Goal: Task Accomplishment & Management: Use online tool/utility

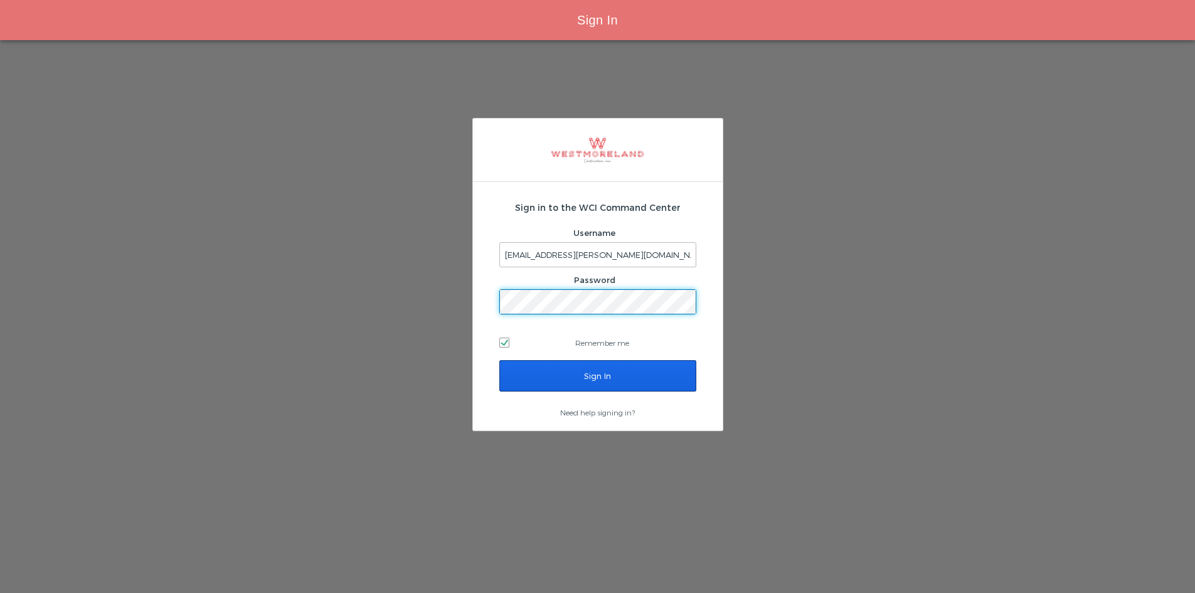
click at [550, 378] on input "Sign In" at bounding box center [597, 375] width 197 height 31
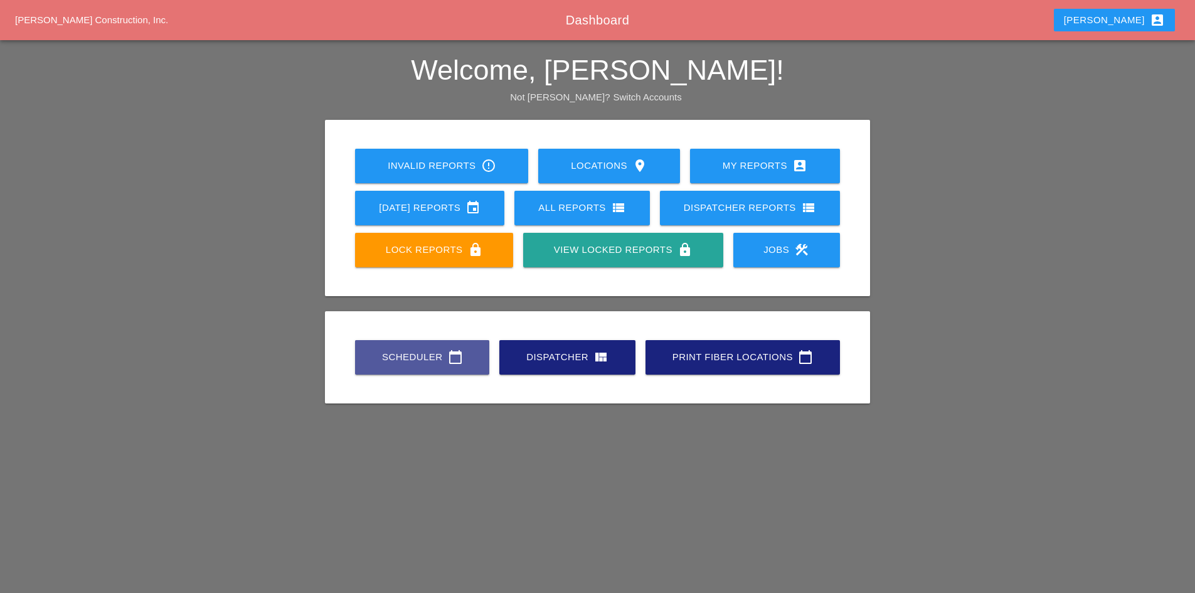
click at [364, 344] on link "Scheduler calendar_today" at bounding box center [422, 357] width 134 height 34
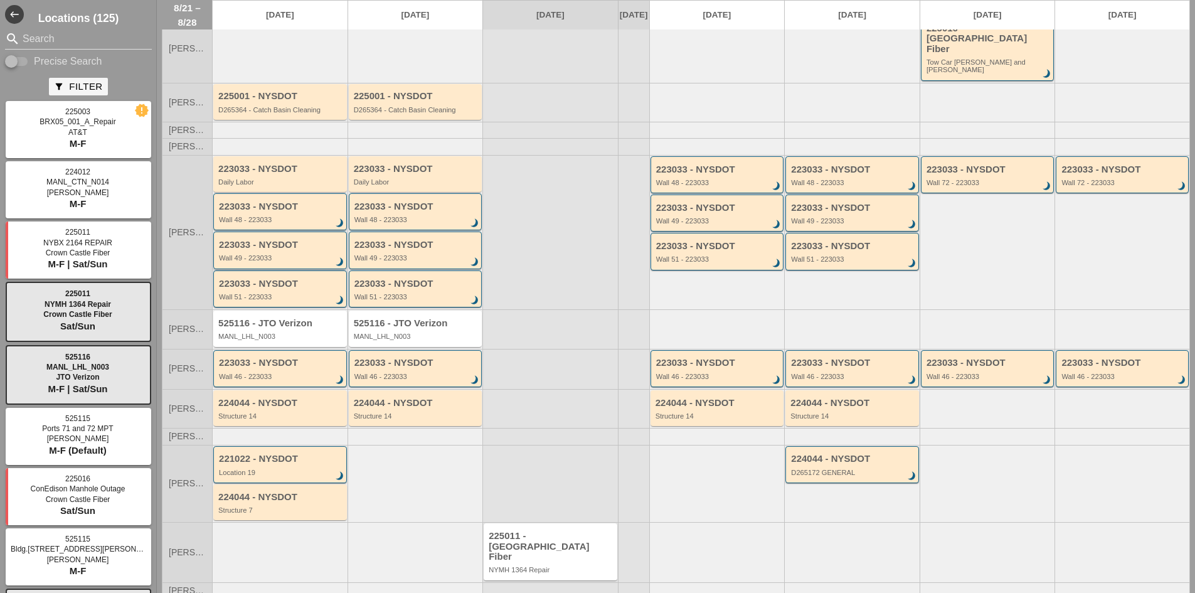
scroll to position [89, 0]
click at [98, 40] on input "Search" at bounding box center [79, 39] width 112 height 20
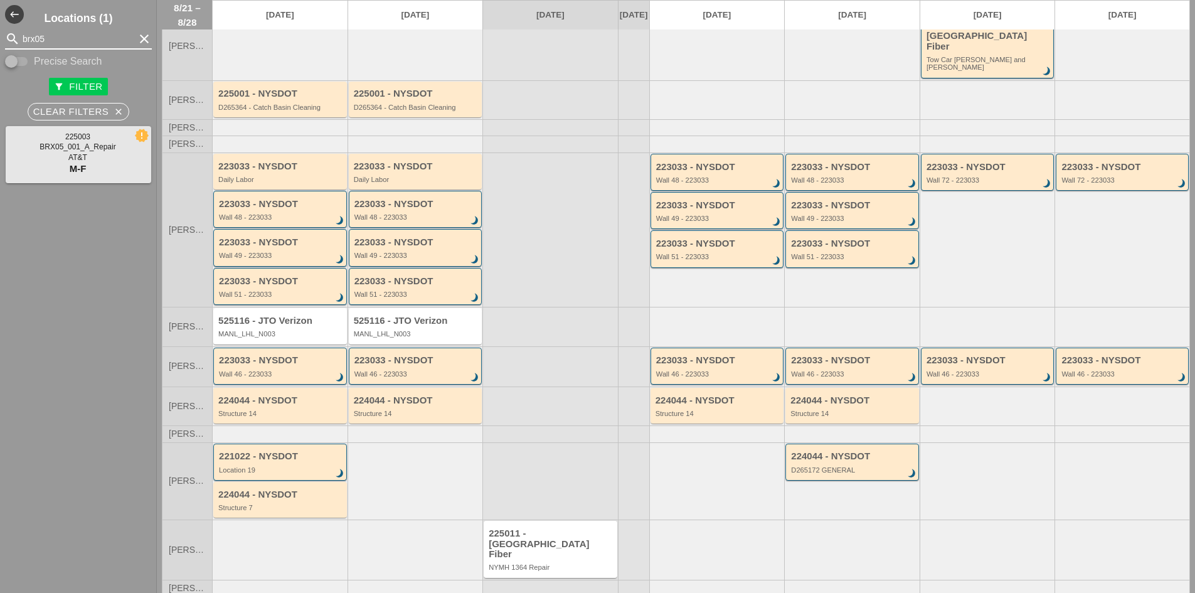
type input "brx05"
click at [311, 528] on div "225003 - AT&T" at bounding box center [280, 533] width 125 height 11
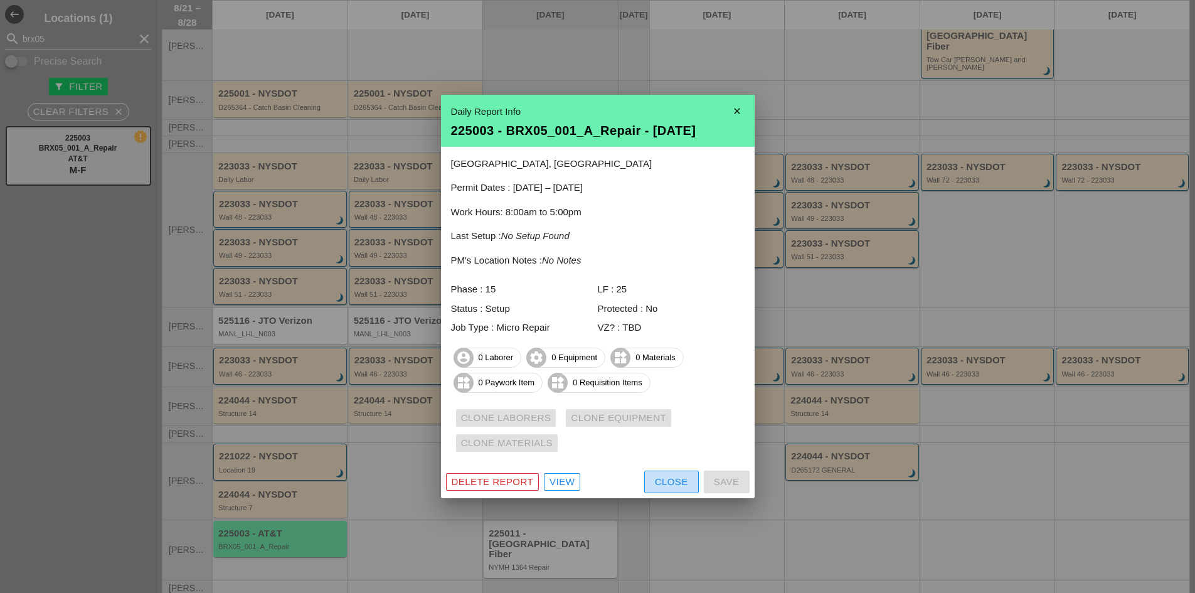
click at [655, 483] on div "Close" at bounding box center [671, 482] width 33 height 14
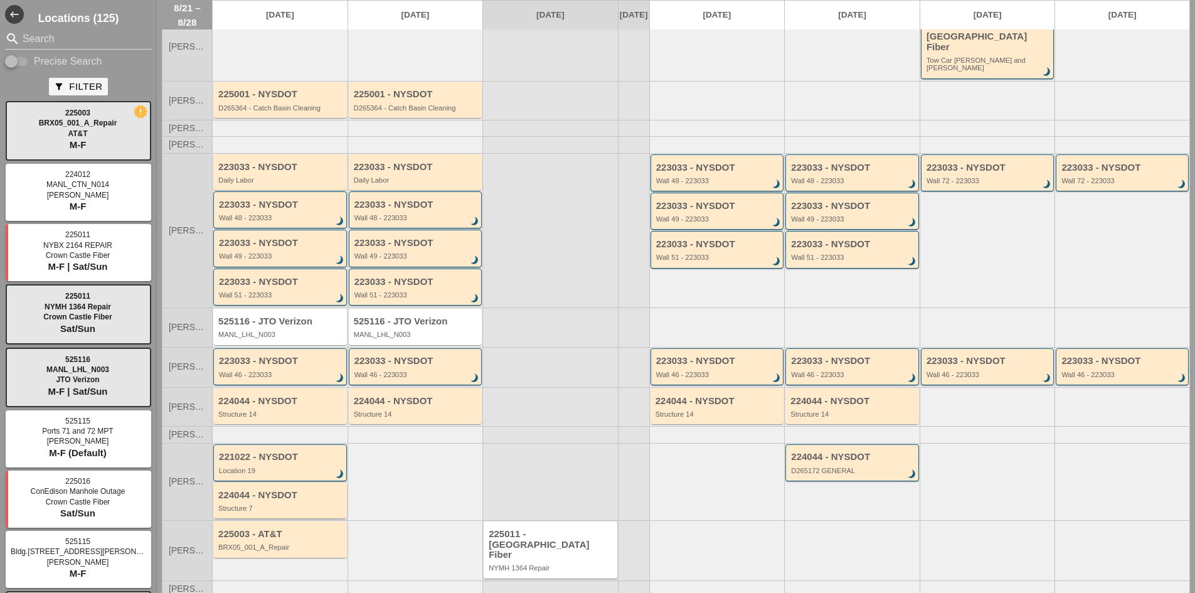
scroll to position [89, 0]
click at [329, 542] on div "BRX05_001_A_Repair" at bounding box center [280, 546] width 125 height 8
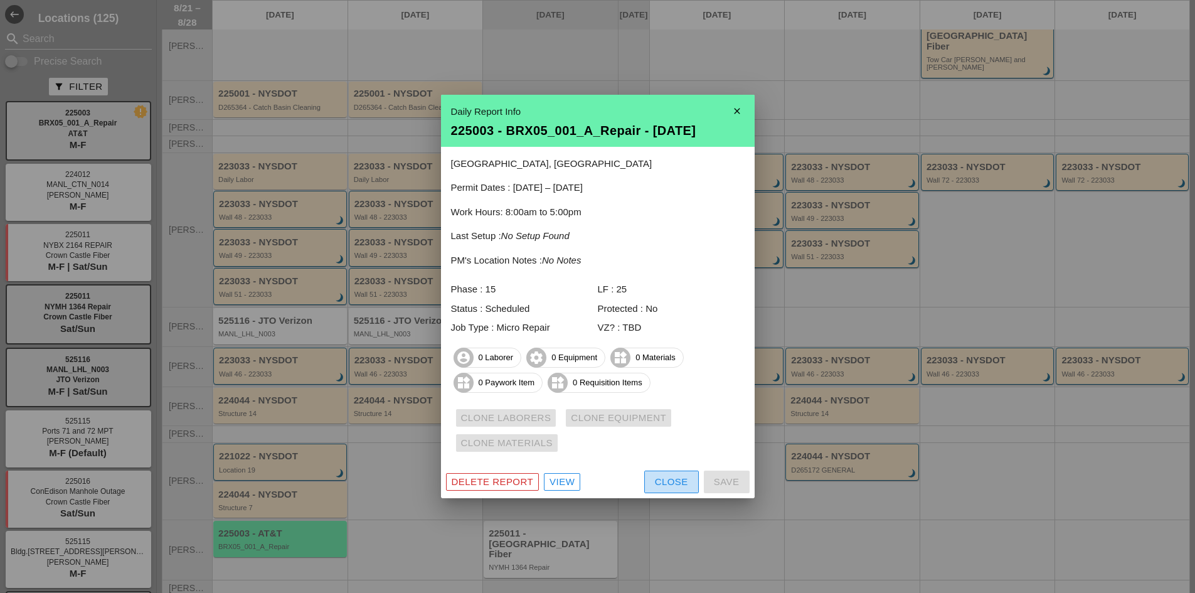
click at [675, 478] on div "Close" at bounding box center [671, 482] width 33 height 14
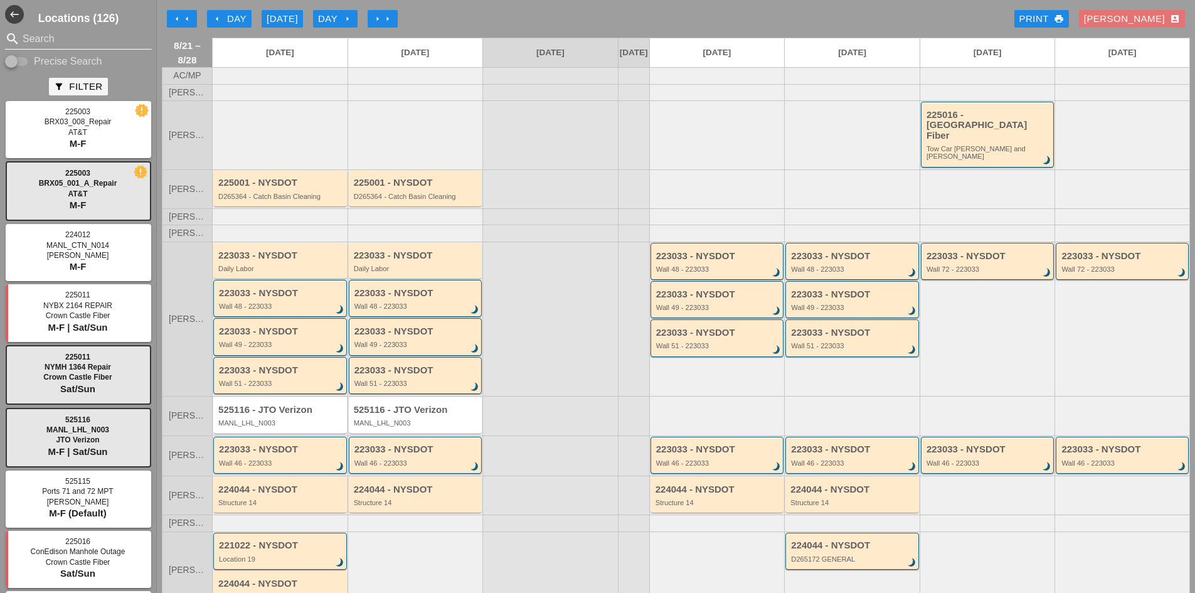
click at [70, 40] on input "Search" at bounding box center [79, 39] width 112 height 20
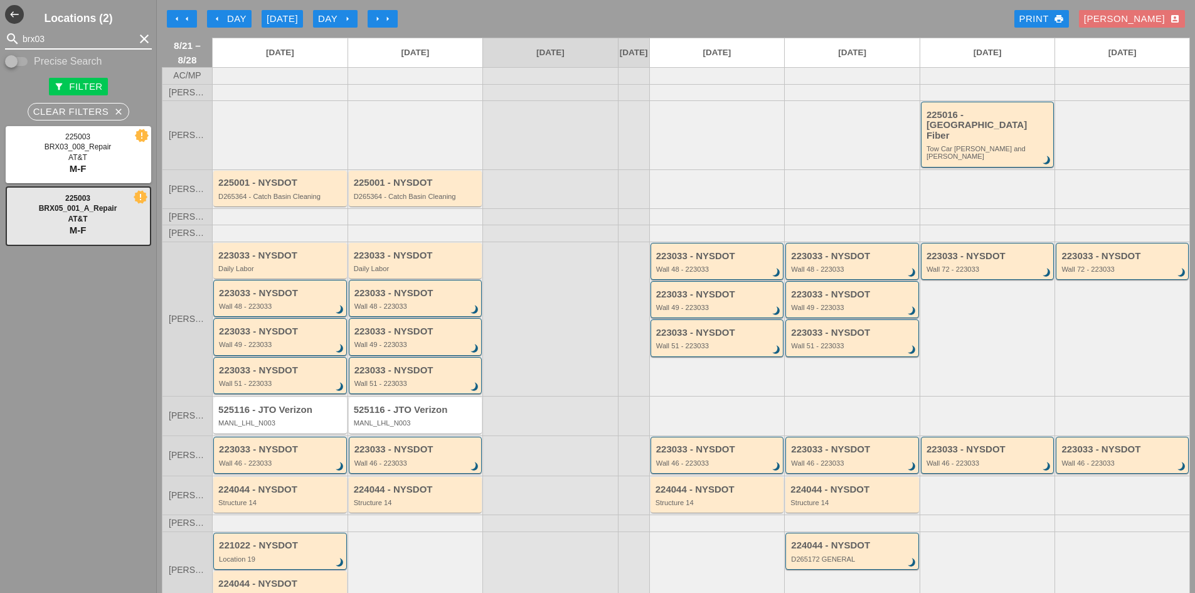
scroll to position [89, 0]
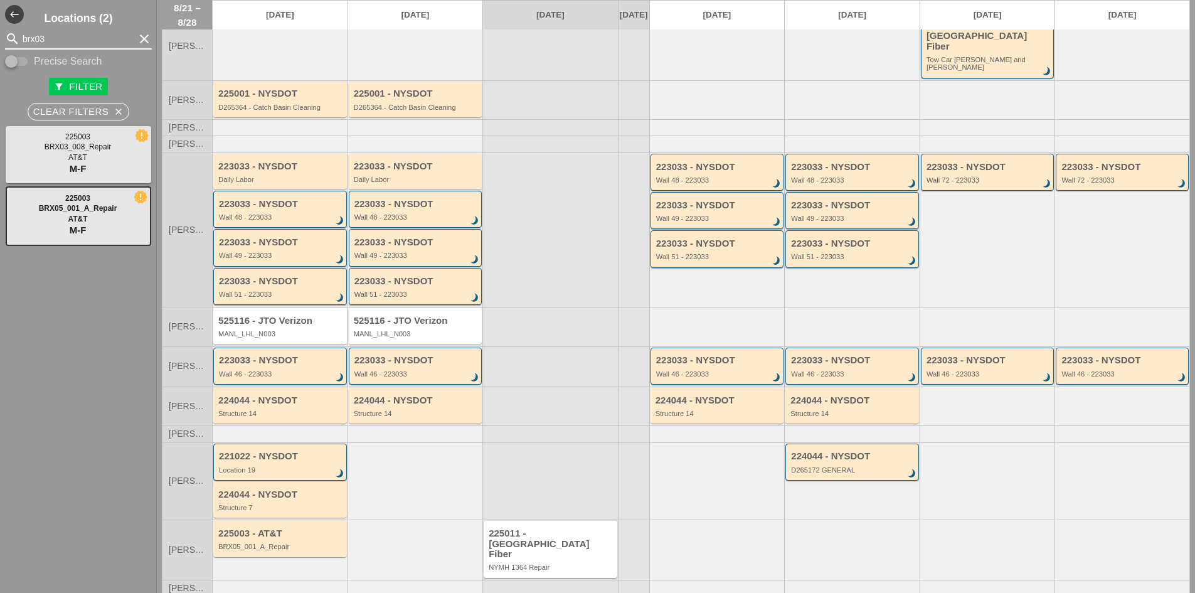
type input "brx03"
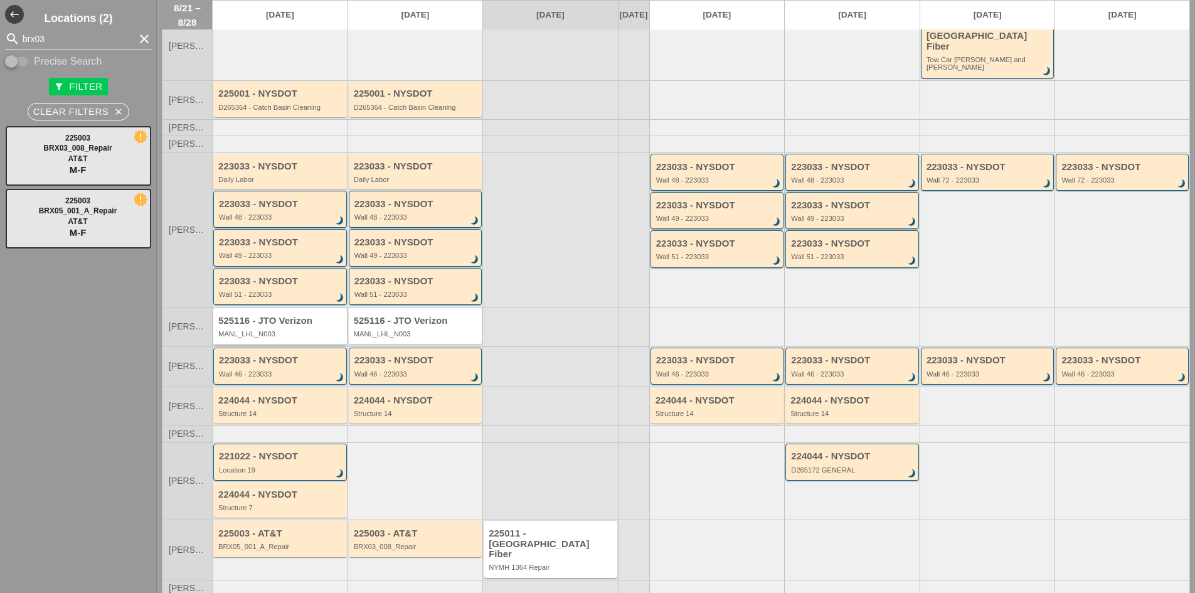
click at [287, 332] on div "525116 - JTO Verizon MANL_LHL_N003" at bounding box center [280, 326] width 134 height 36
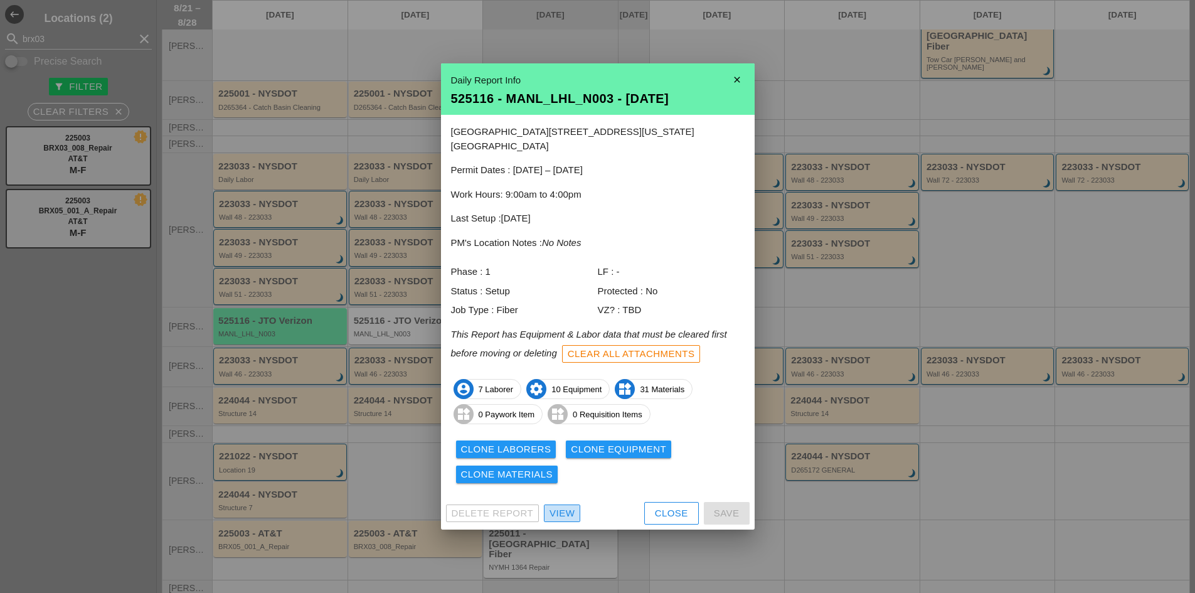
click at [567, 507] on div "View" at bounding box center [561, 513] width 25 height 14
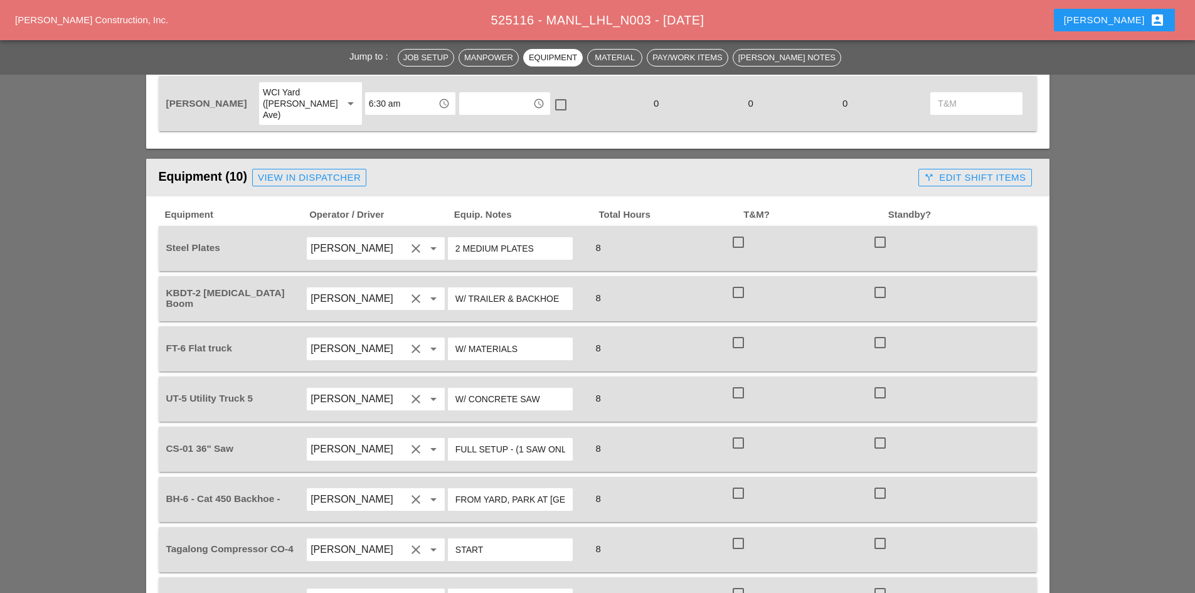
scroll to position [1129, 0]
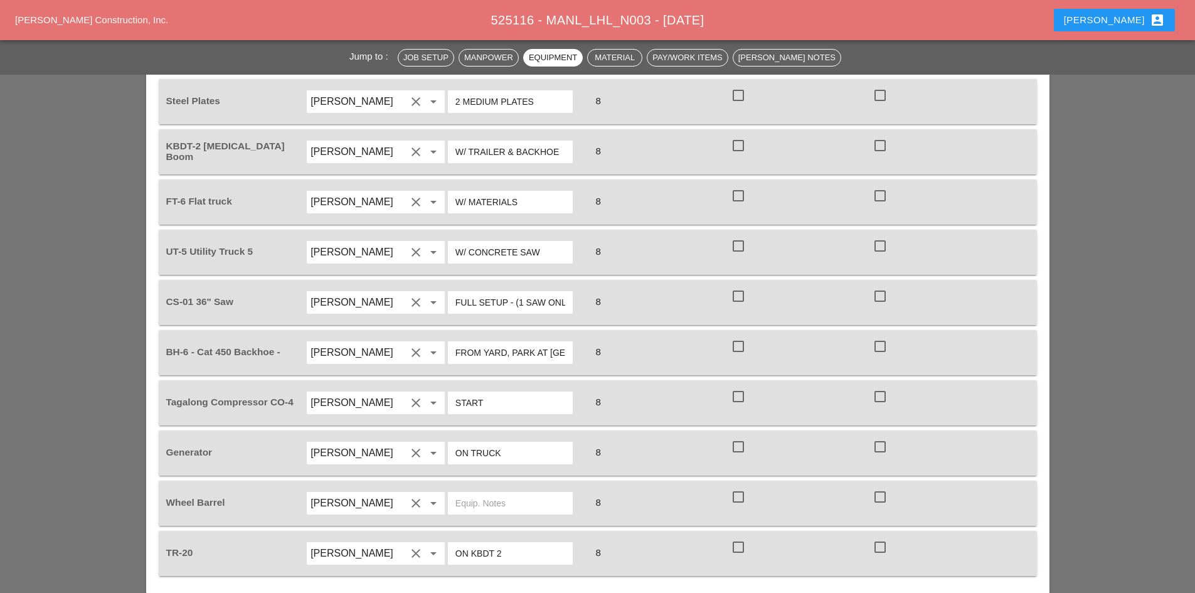
click at [1108, 25] on button "[PERSON_NAME] account_box" at bounding box center [1114, 20] width 121 height 23
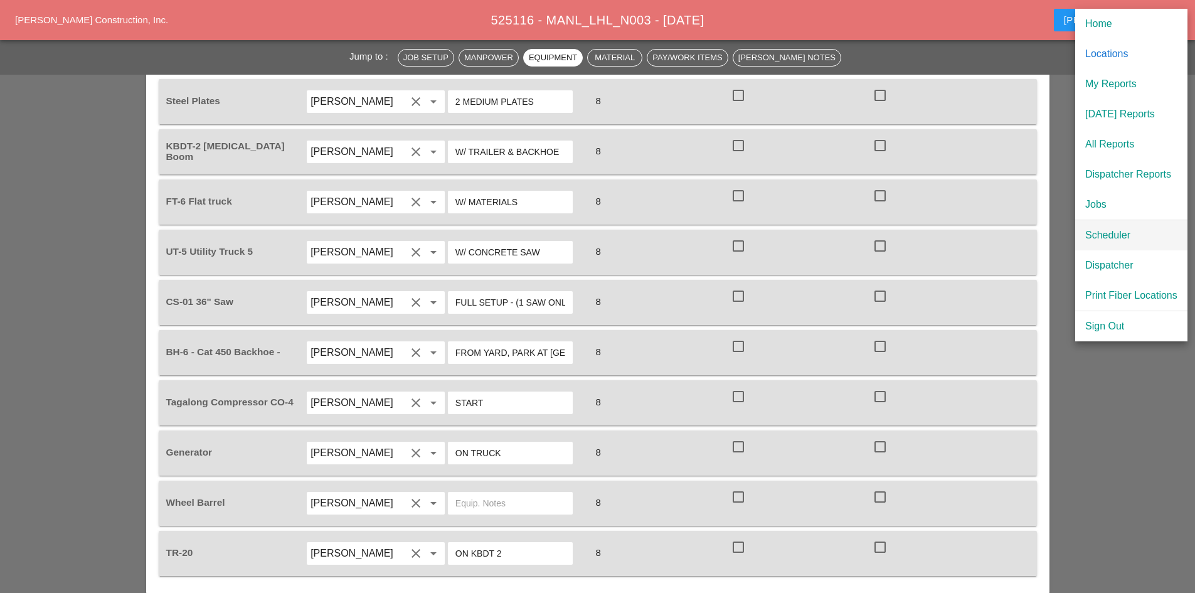
click at [1105, 241] on div "Scheduler" at bounding box center [1131, 235] width 92 height 15
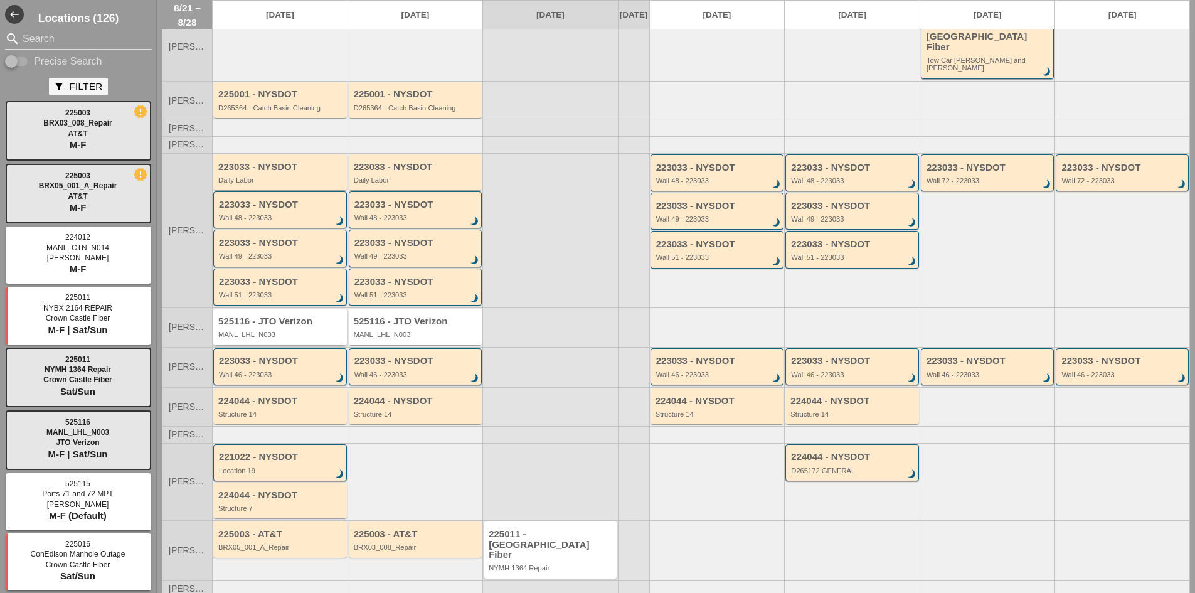
scroll to position [89, 0]
click at [282, 395] on div "224044 - NYSDOT" at bounding box center [280, 400] width 125 height 11
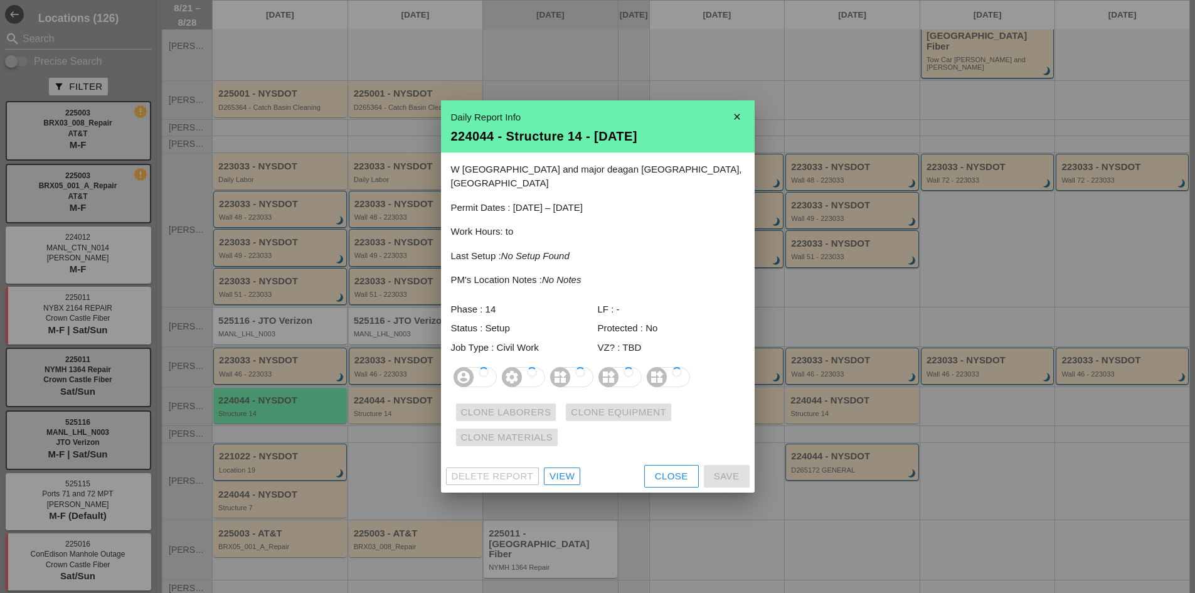
click at [660, 460] on div "W 238th street and major deagan Bronx, NY Permit Dates : 10/01/2024 – 12/31/202…" at bounding box center [598, 306] width 314 height 308
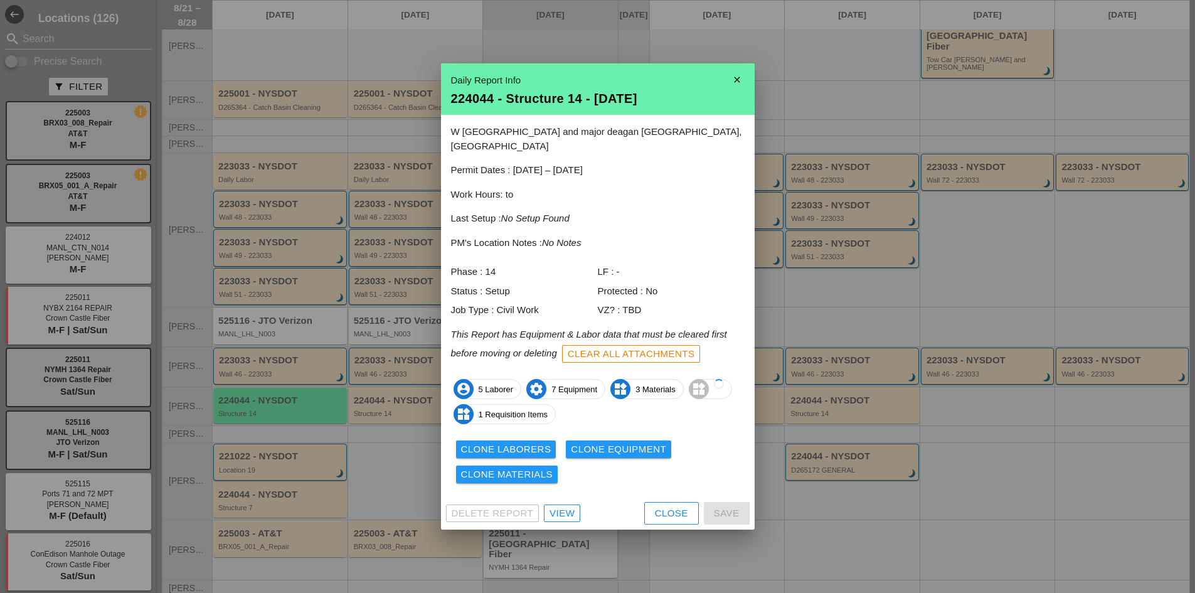
click at [655, 479] on div "Clone Laborers Clone Equipment Clone Materials" at bounding box center [597, 461] width 293 height 50
click at [661, 502] on button "Close" at bounding box center [671, 513] width 55 height 23
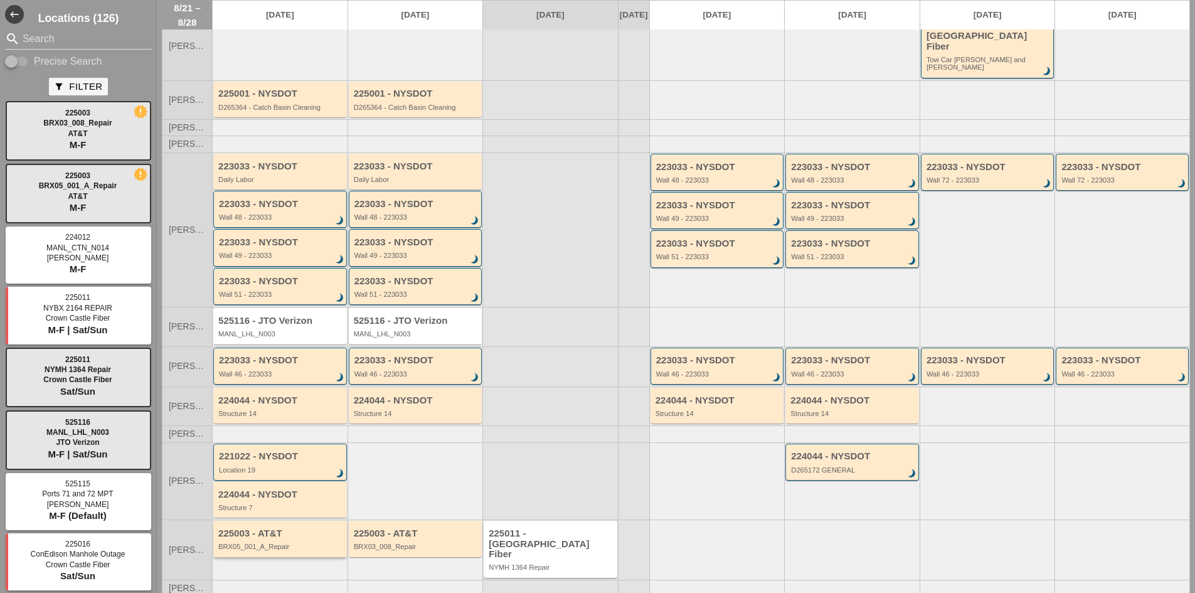
click at [329, 530] on div "225003 - AT&T BRX05_001_A_Repair" at bounding box center [280, 539] width 125 height 23
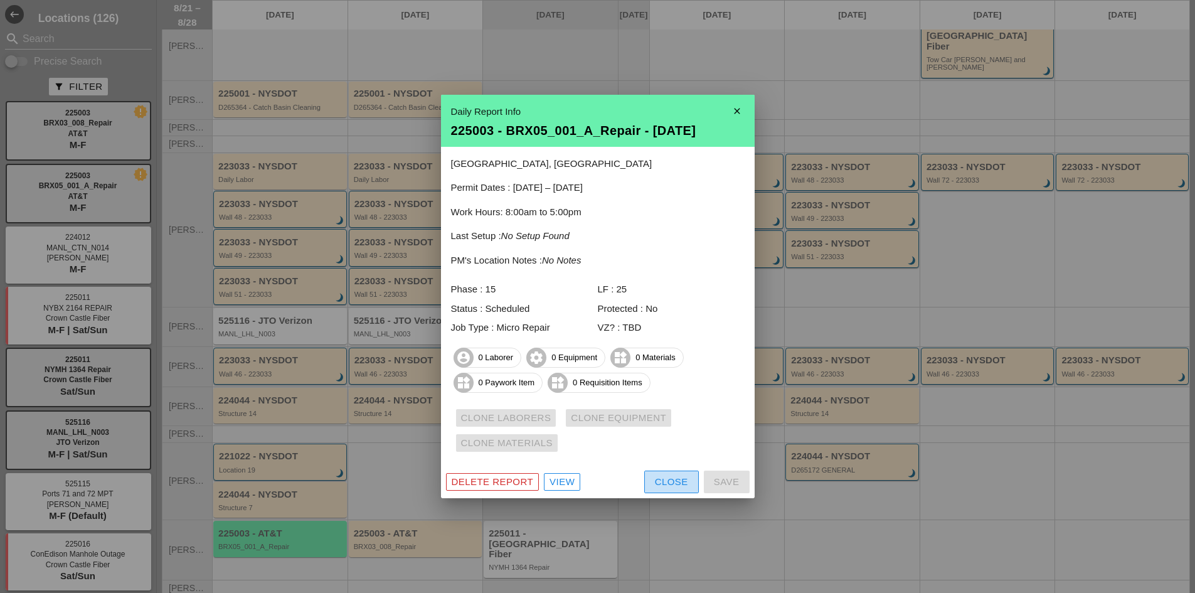
click at [655, 477] on div "Close" at bounding box center [671, 482] width 33 height 14
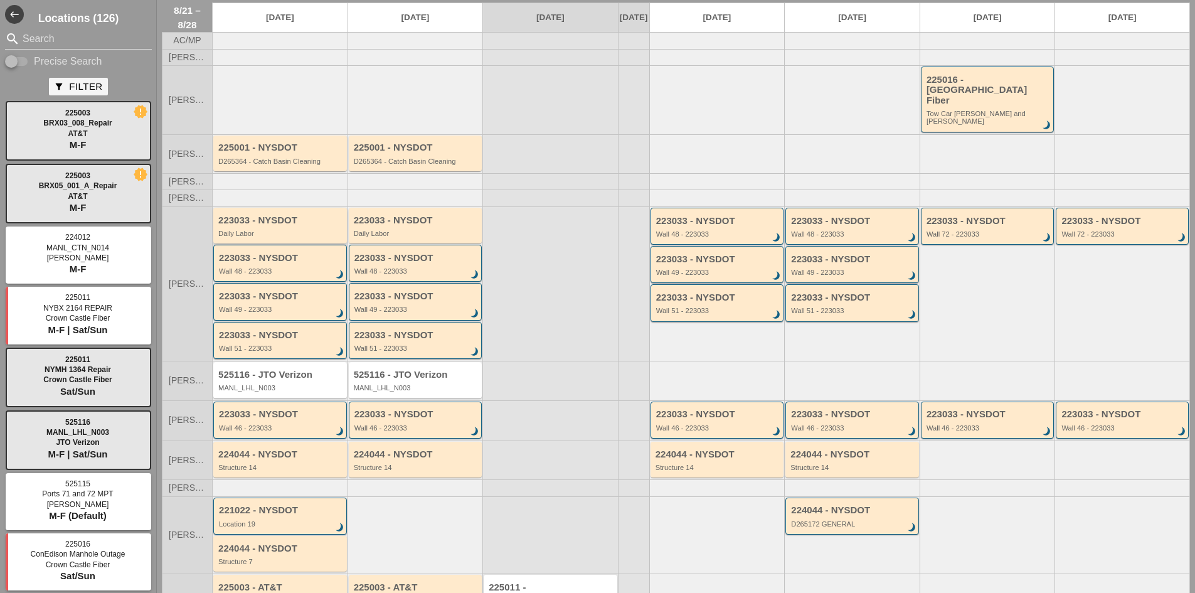
scroll to position [0, 0]
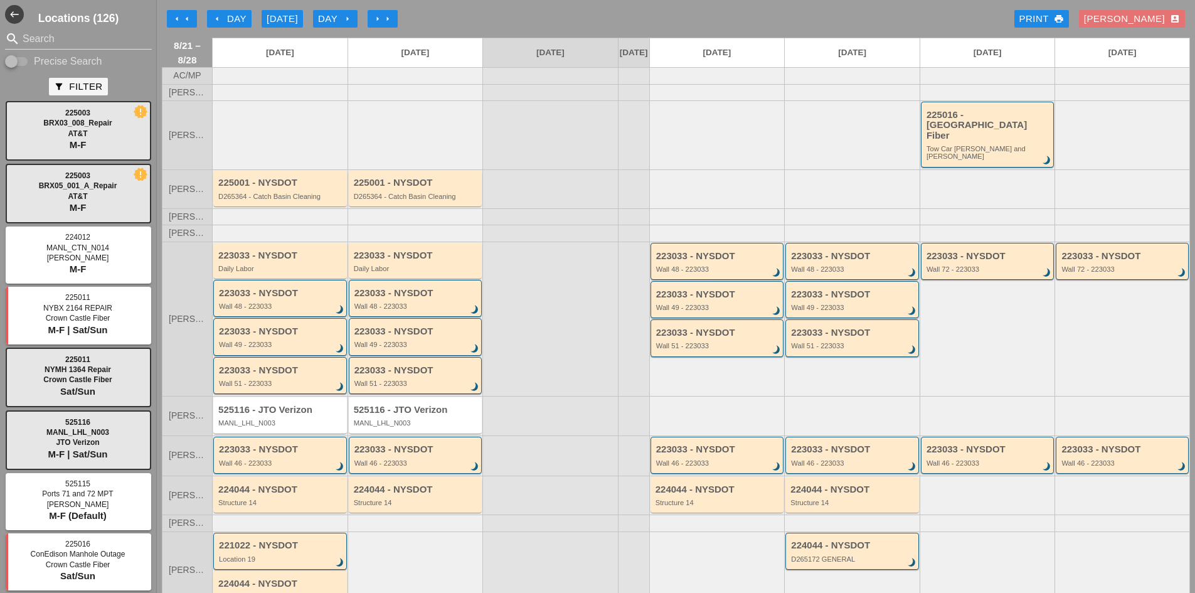
click at [229, 19] on div "arrow_left Day" at bounding box center [229, 19] width 34 height 14
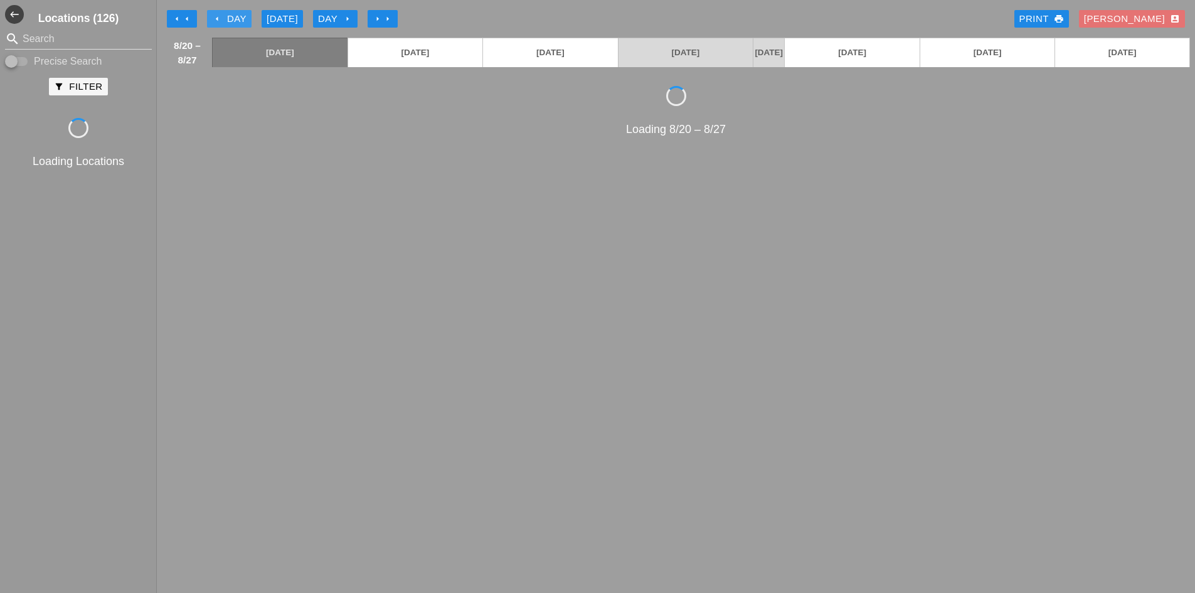
click at [229, 19] on div "arrow_left Day" at bounding box center [229, 19] width 34 height 14
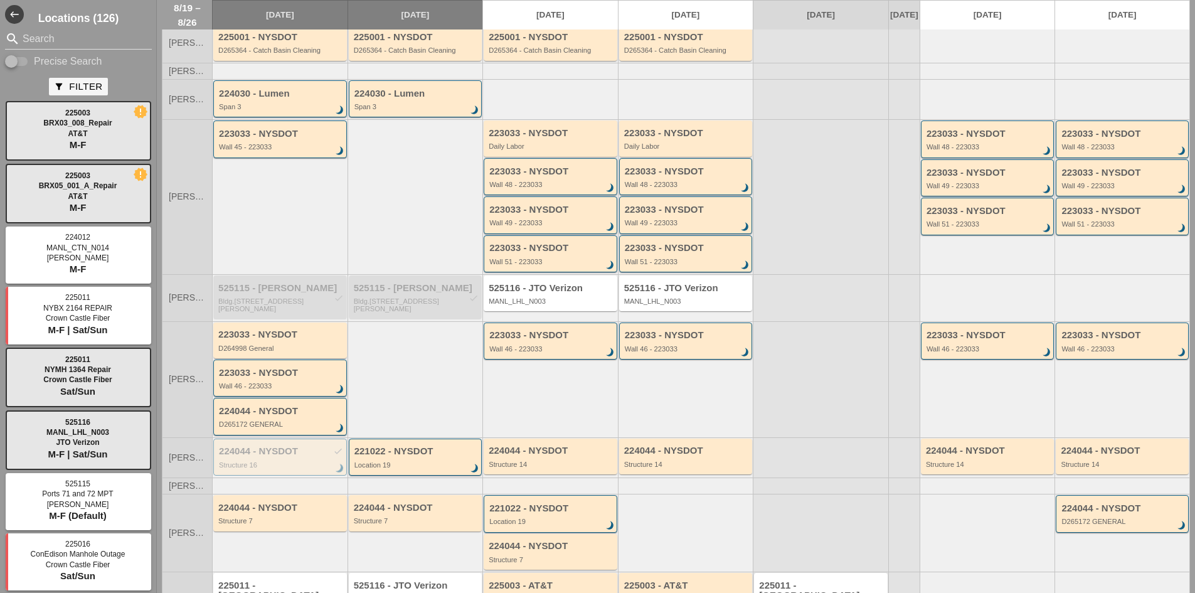
scroll to position [156, 0]
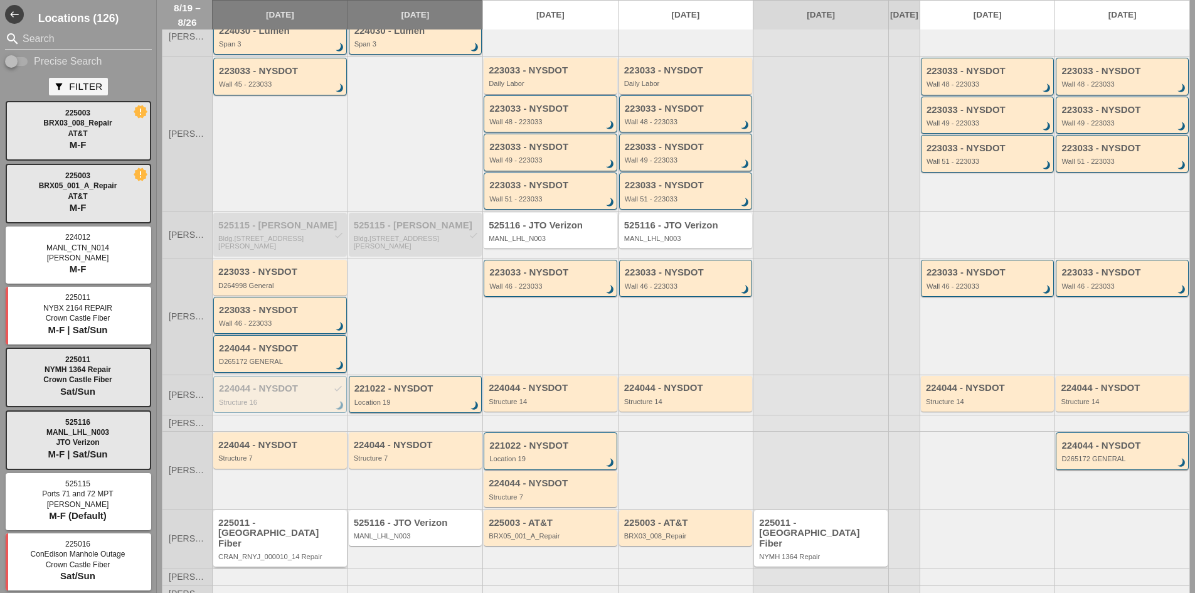
click at [286, 552] on div "CRAN_RNYJ_000010_14 Repair" at bounding box center [280, 556] width 125 height 8
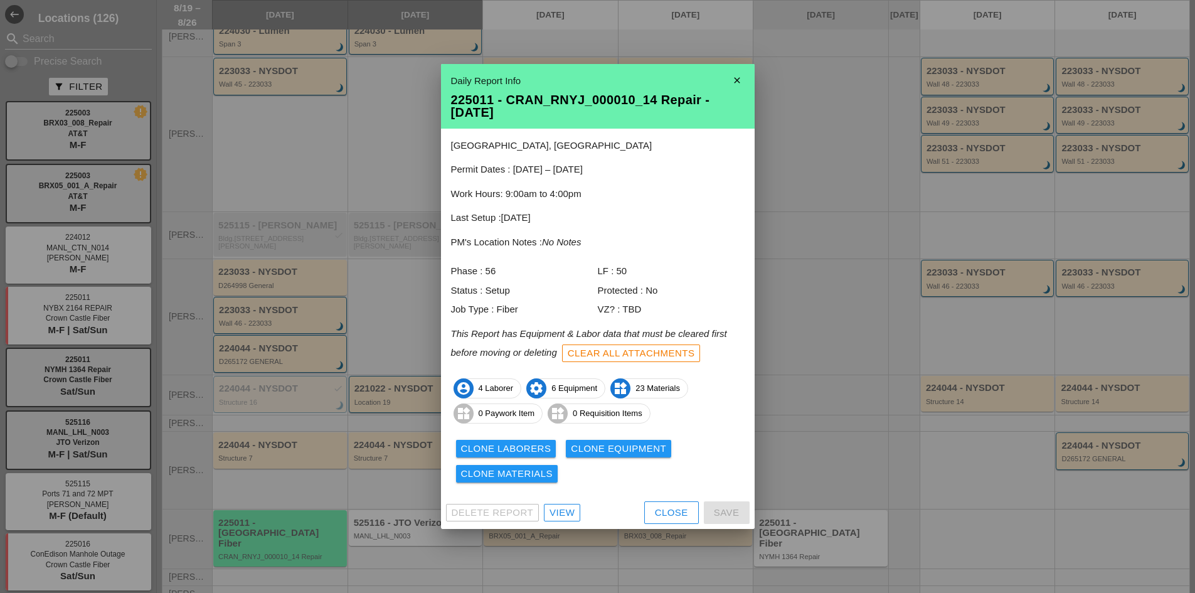
click at [665, 507] on div "Close" at bounding box center [671, 512] width 33 height 14
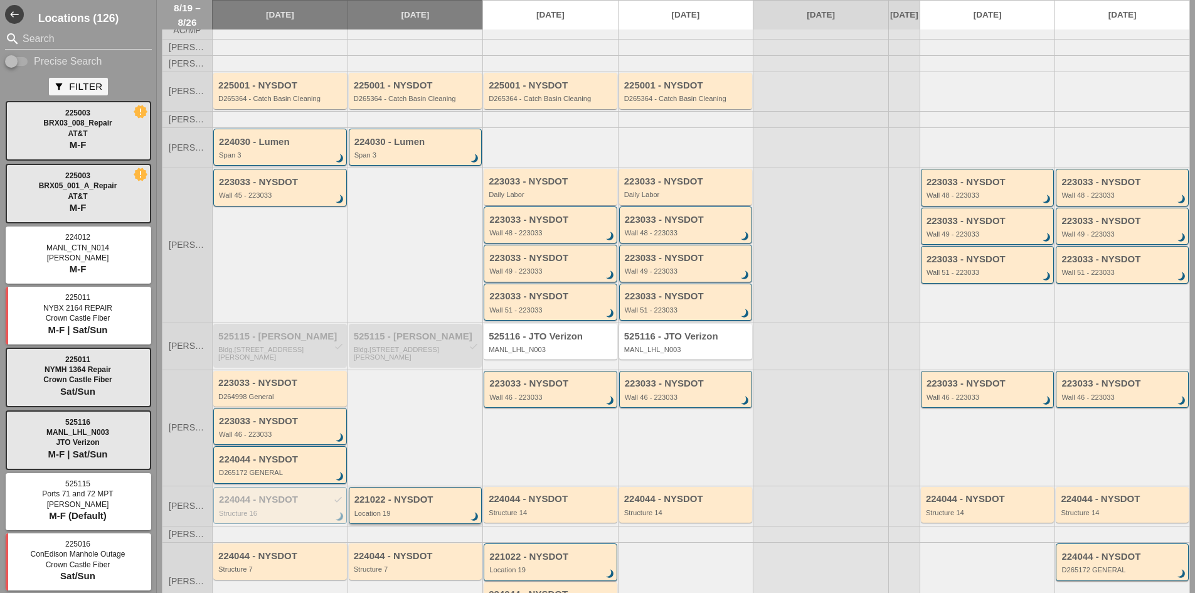
scroll to position [0, 0]
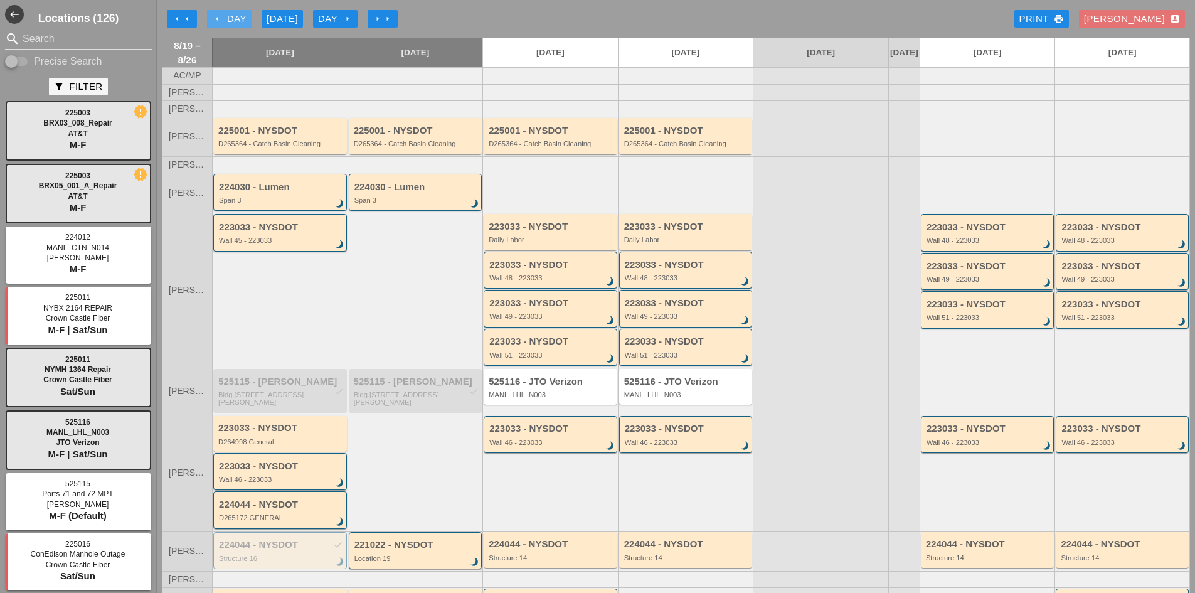
click at [231, 24] on div "arrow_left Day" at bounding box center [229, 19] width 34 height 14
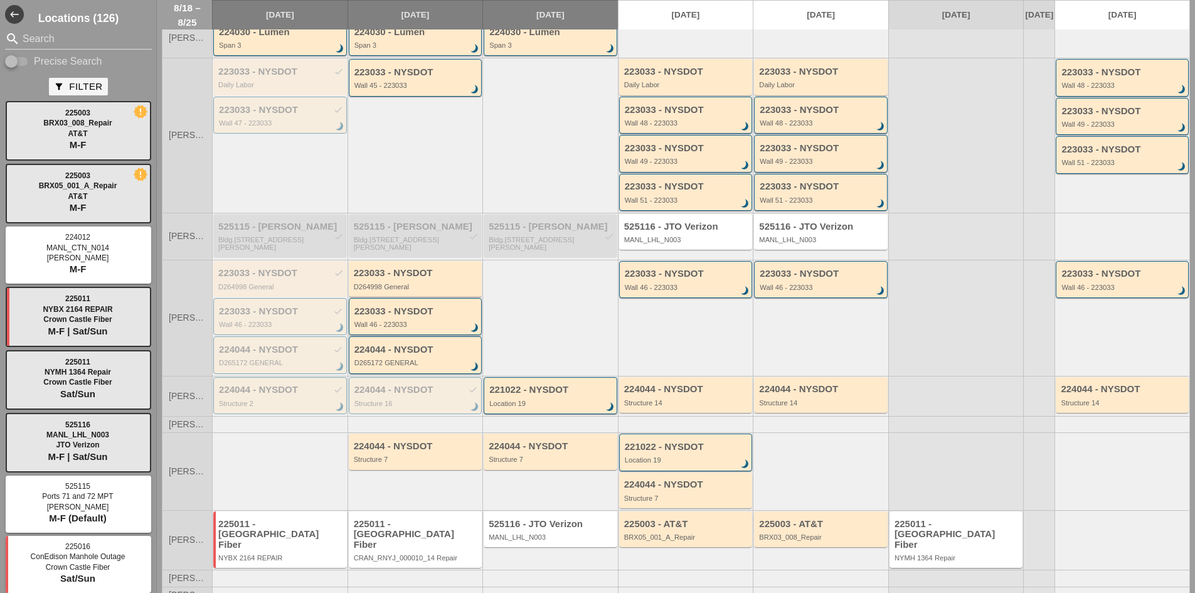
scroll to position [156, 0]
click at [293, 538] on div "225011 - [GEOGRAPHIC_DATA] Fiber" at bounding box center [280, 532] width 125 height 31
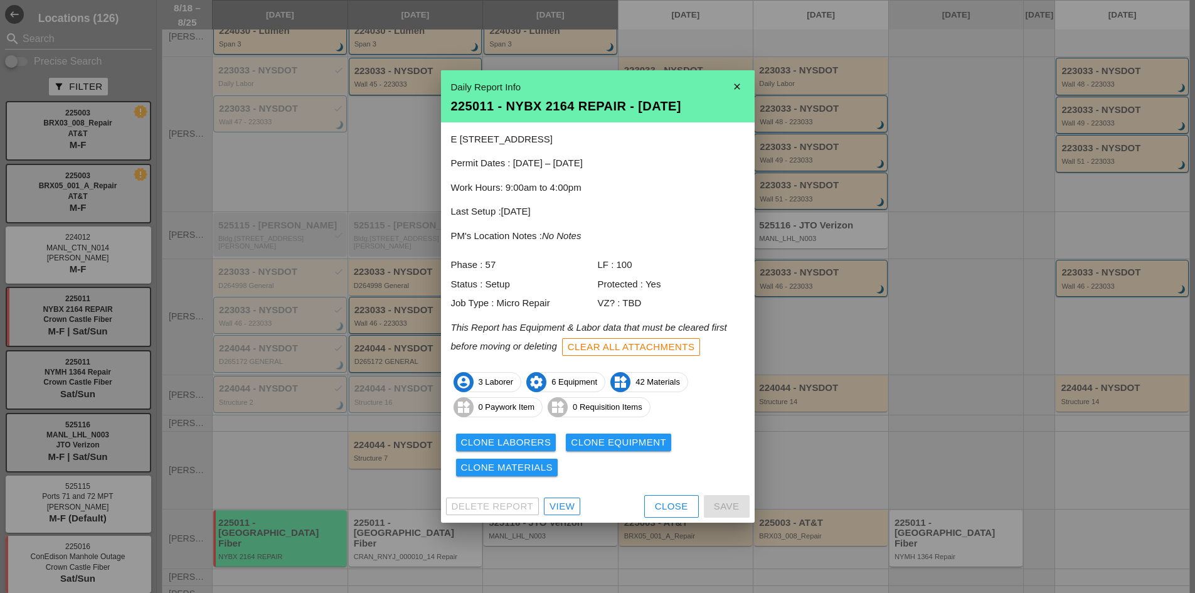
click at [658, 502] on div "Close" at bounding box center [671, 506] width 33 height 14
